Goal: Information Seeking & Learning: Learn about a topic

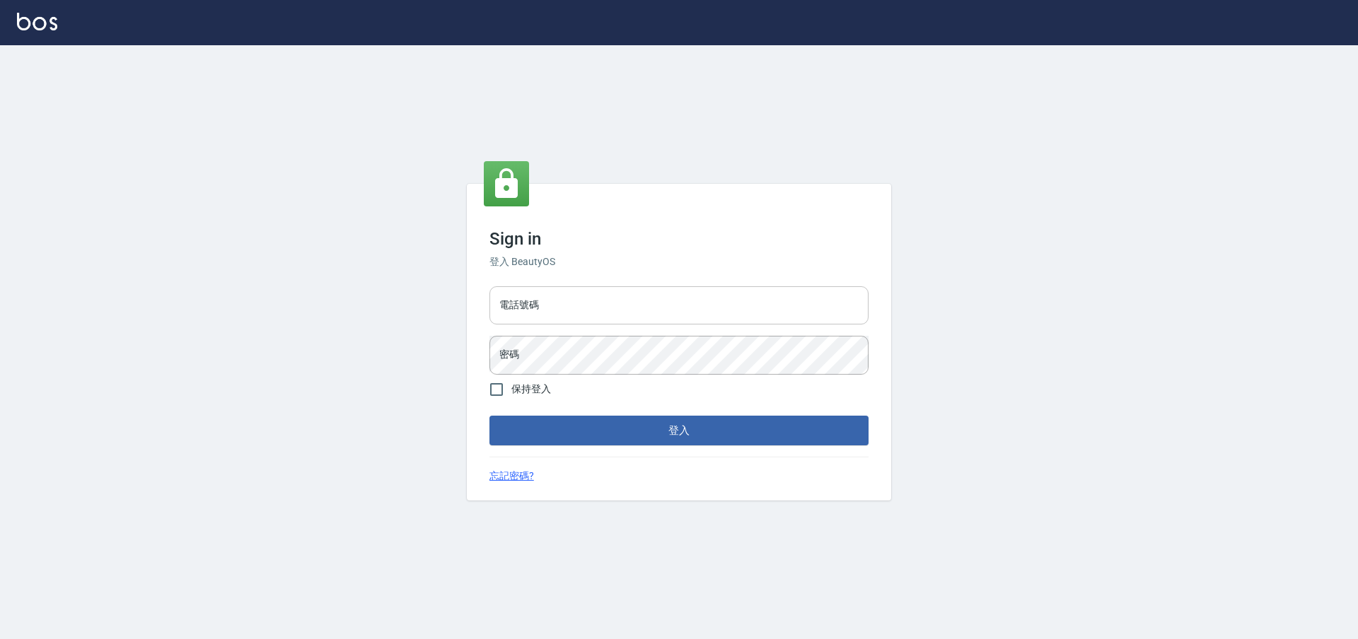
click at [548, 292] on input "電話號碼" at bounding box center [678, 305] width 379 height 38
type input "0225158181"
click at [648, 299] on input "0225158181" at bounding box center [678, 305] width 379 height 38
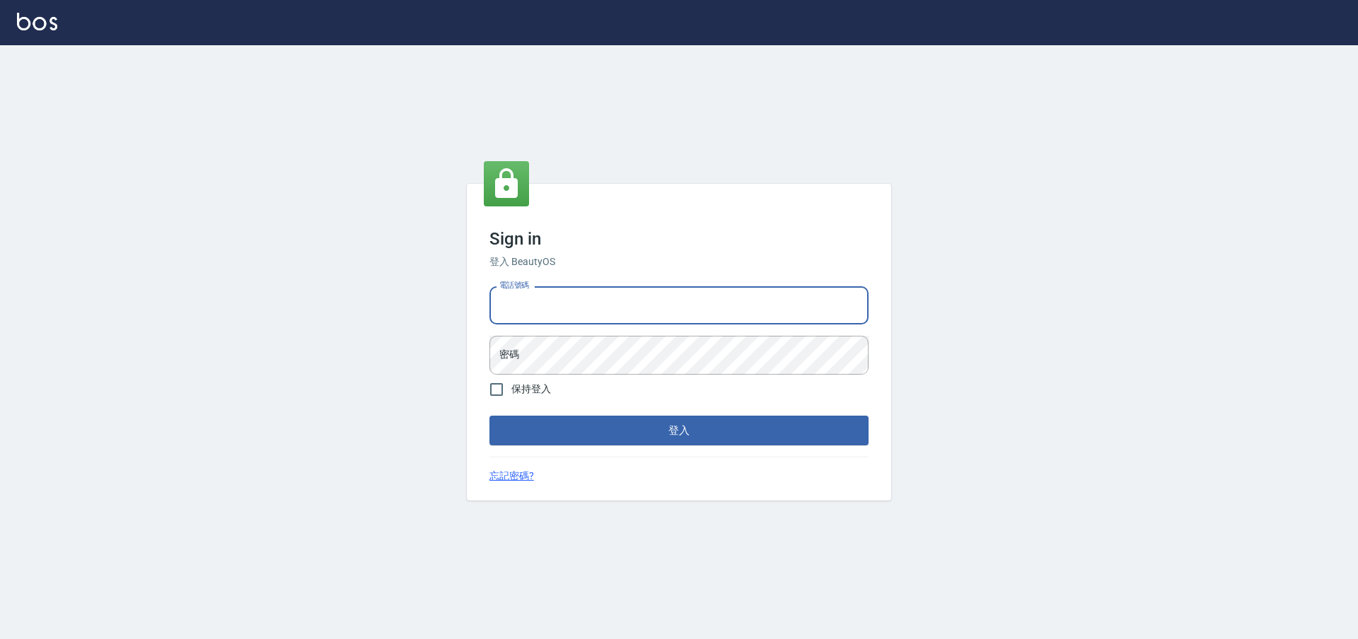
click at [648, 301] on input "電話號碼" at bounding box center [678, 305] width 379 height 38
type input "0981921116"
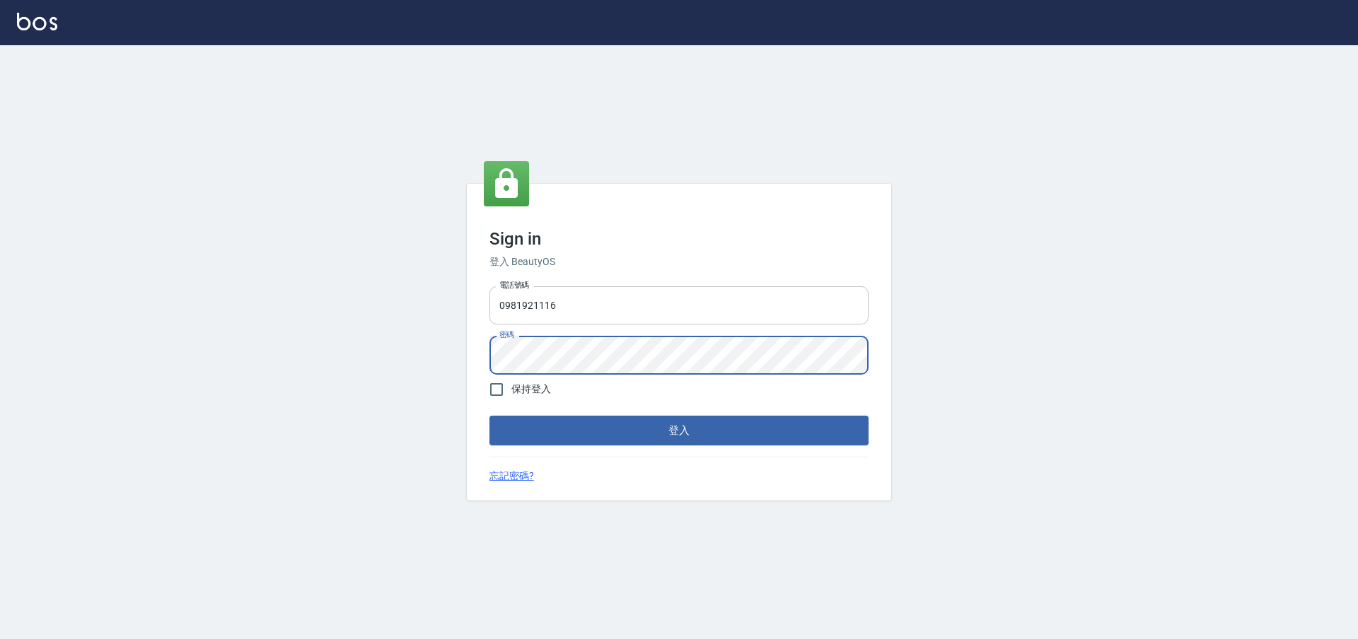
click at [489, 416] on button "登入" at bounding box center [678, 431] width 379 height 30
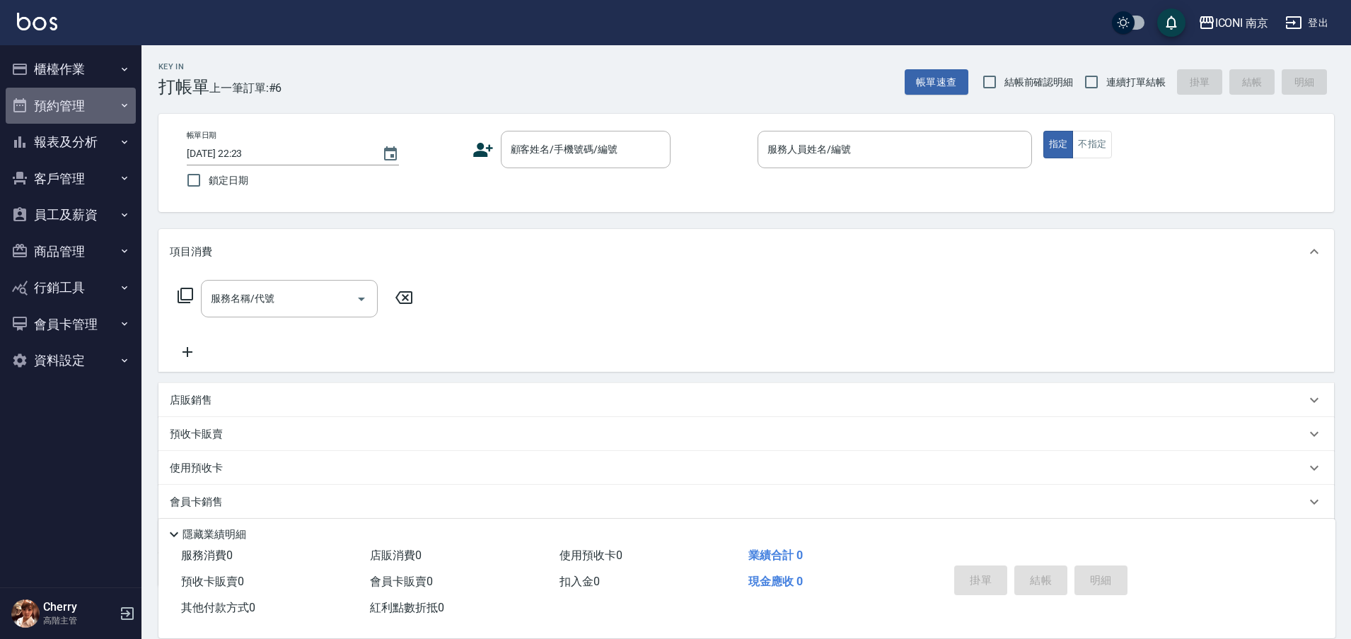
click at [73, 91] on button "預約管理" at bounding box center [71, 106] width 130 height 37
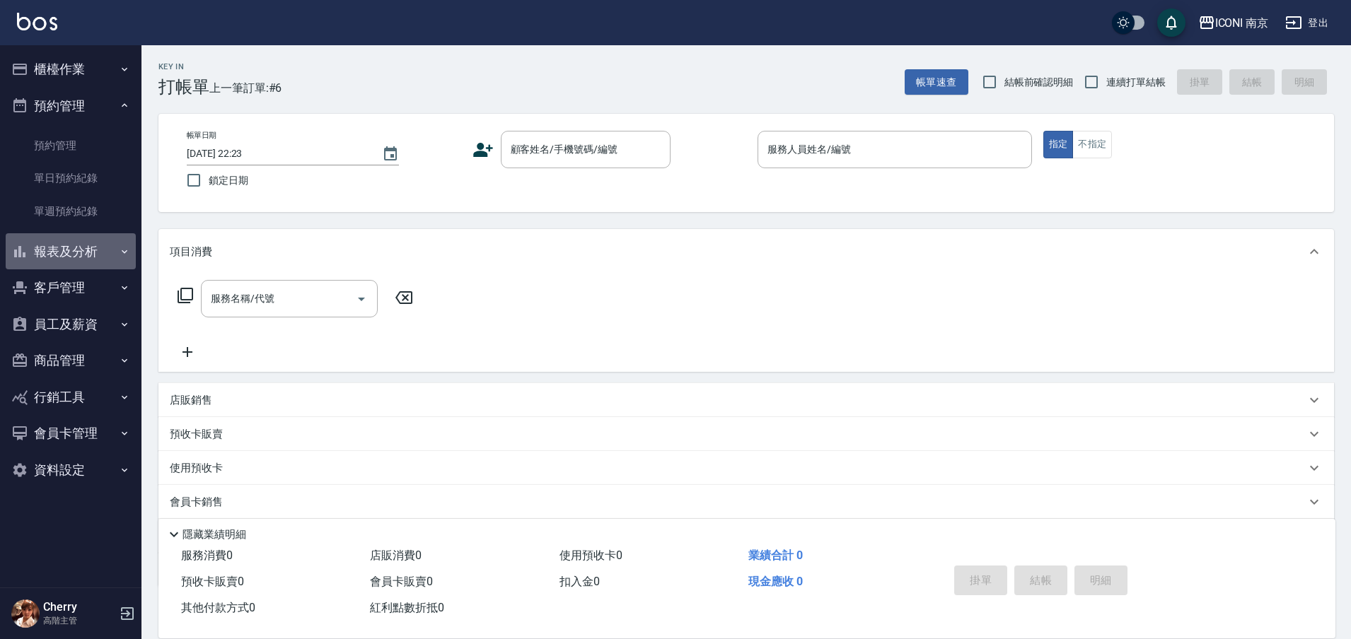
click at [89, 260] on button "報表及分析" at bounding box center [71, 251] width 130 height 37
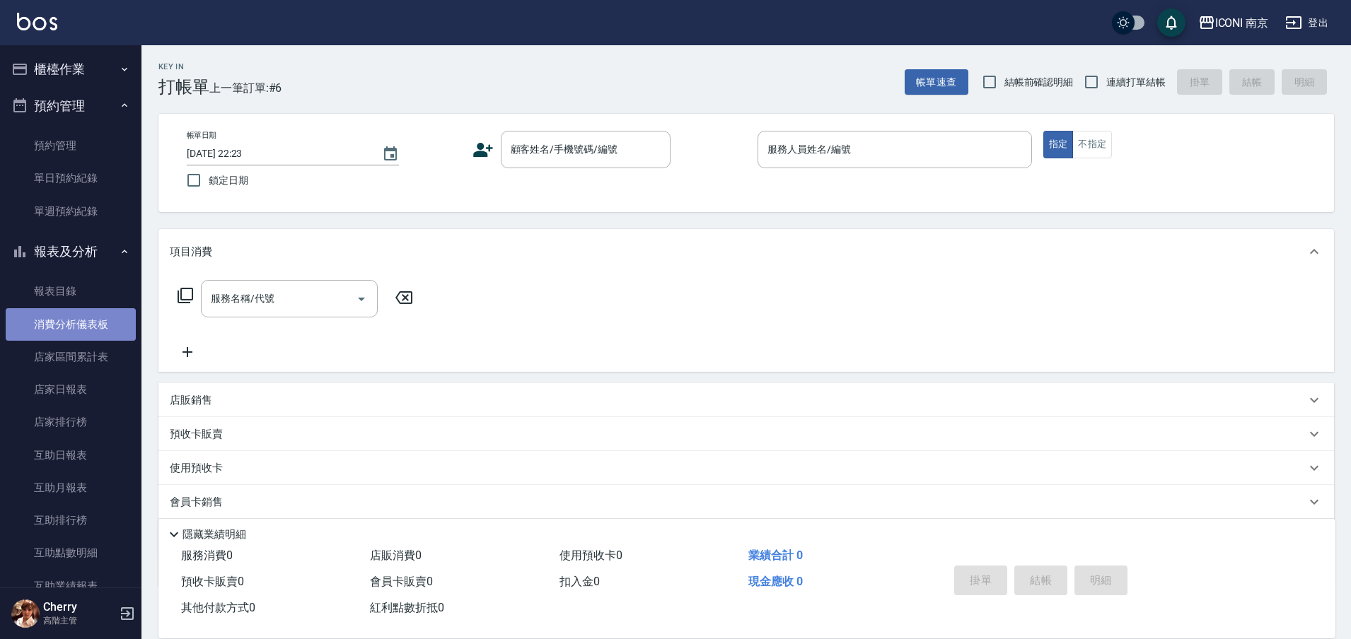
click at [88, 327] on link "消費分析儀表板" at bounding box center [71, 324] width 130 height 33
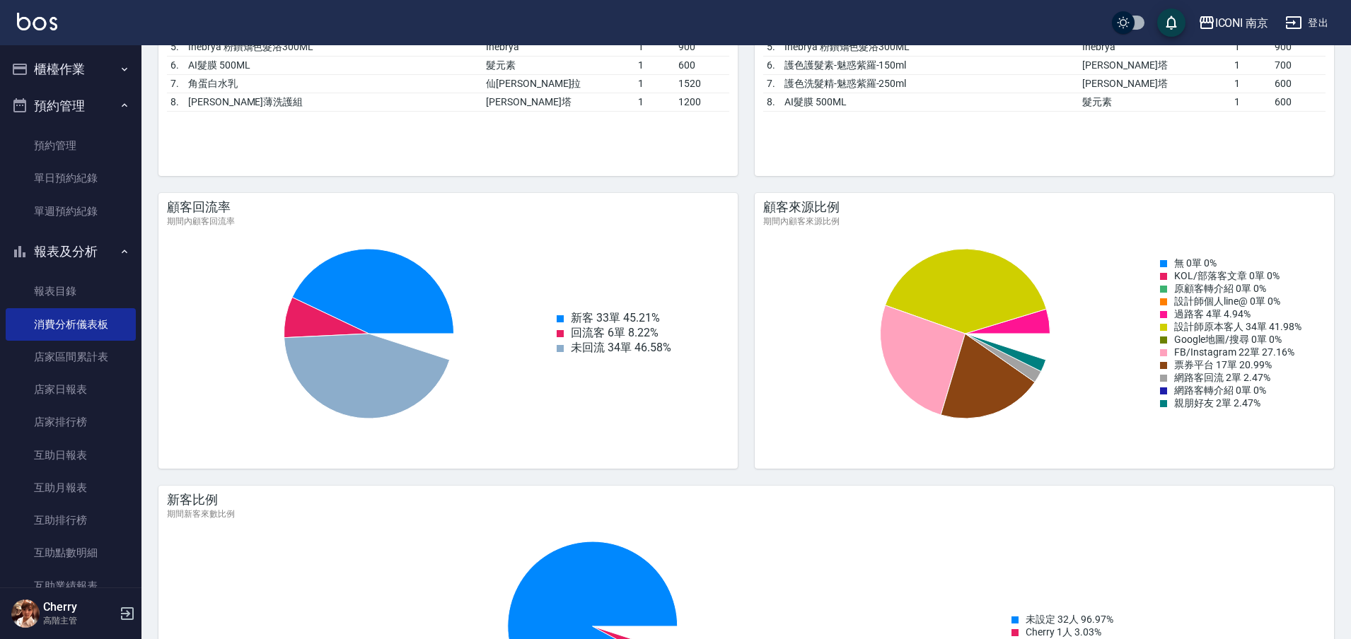
scroll to position [1741, 0]
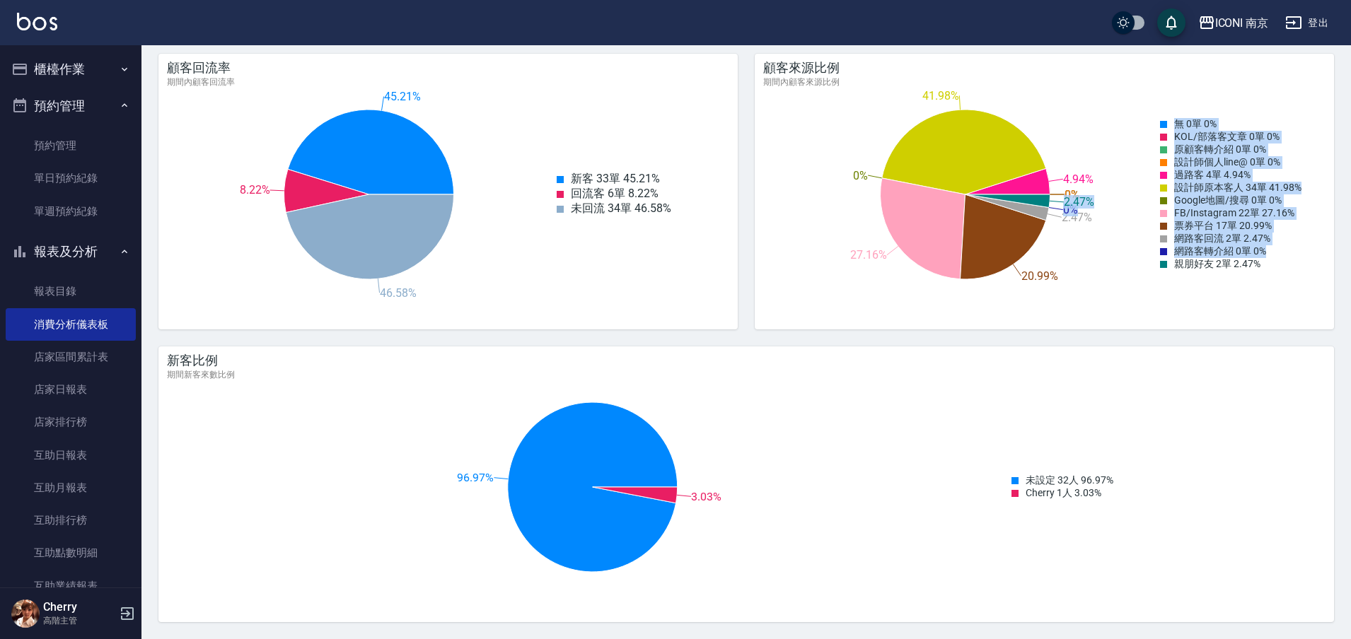
drag, startPoint x: 1179, startPoint y: 247, endPoint x: 1300, endPoint y: 264, distance: 122.0
click at [1293, 252] on div "0% 0% 0% 0% 4.94% 41.98% 0% 27.16% 20.99% 2.47% 0% 2.47% 無 0單 0% KOL/部落客文章 0單 0…" at bounding box center [1037, 194] width 576 height 212
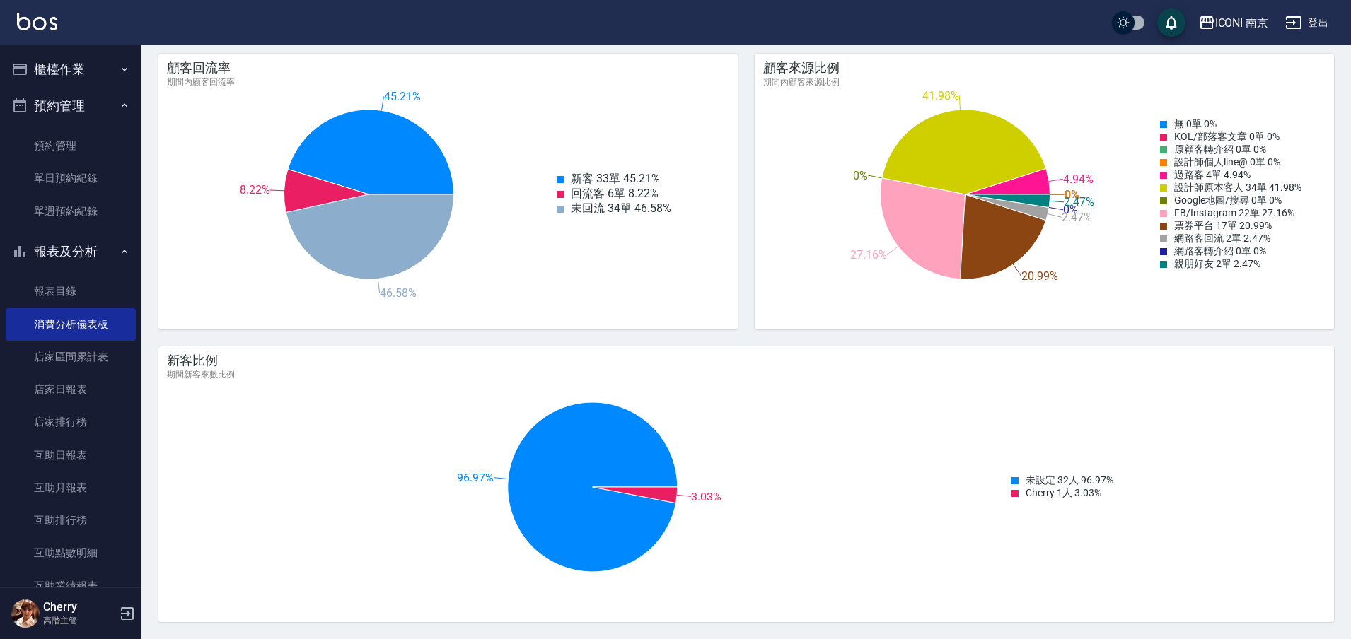
click at [1300, 267] on div "親朋好友 2單 2.47%" at bounding box center [1230, 264] width 141 height 13
drag, startPoint x: 1175, startPoint y: 194, endPoint x: 1310, endPoint y: 193, distance: 135.1
click at [1310, 193] on div "0% 0% 0% 0% 4.94% 41.98% 0% 27.16% 20.99% 2.47% 0% 2.47% 無 0單 0% KOL/部落客文章 0單 0…" at bounding box center [1037, 194] width 576 height 212
click at [1327, 271] on div "顧客來源比例 期間內顧客來源比例 0% 0% 0% 0% 4.94% 41.98% 0% 27.16% 20.99% 2.47% 0% 2.47% 無 0單 …" at bounding box center [1043, 181] width 579 height 255
